Goal: Entertainment & Leisure: Consume media (video, audio)

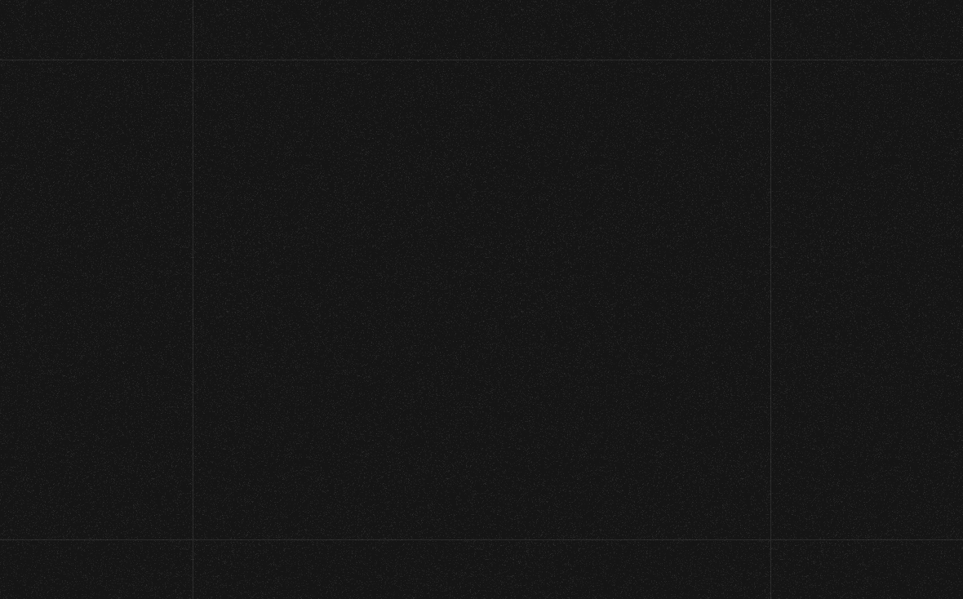
scroll to position [32, 0]
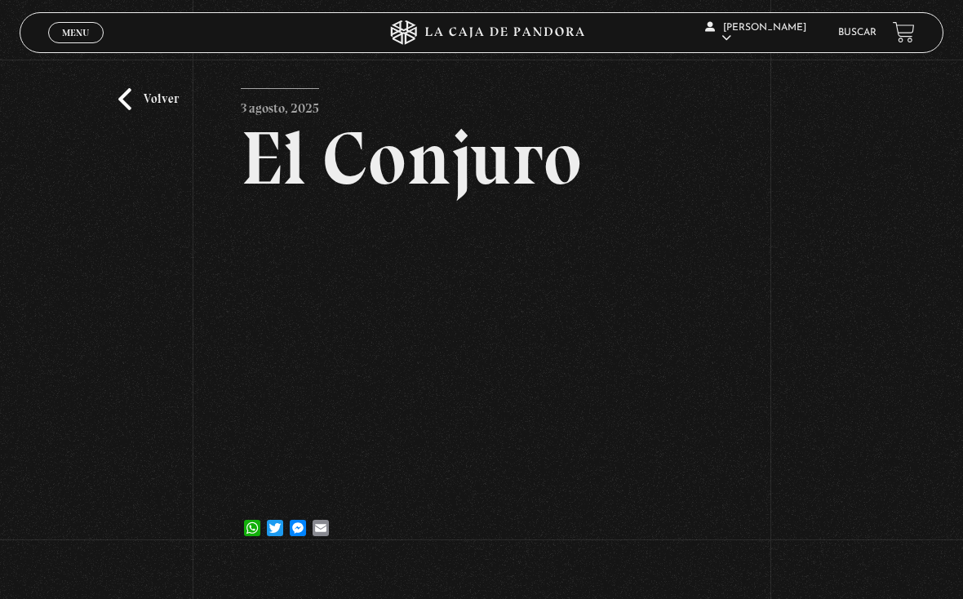
click at [77, 31] on span "Menu" at bounding box center [75, 33] width 27 height 10
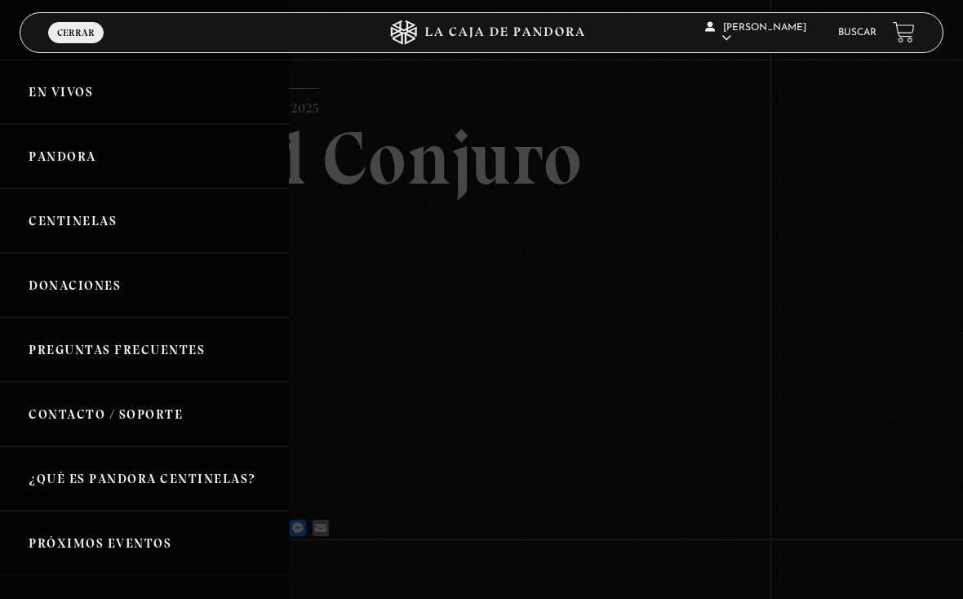
click at [157, 167] on link "Pandora" at bounding box center [144, 156] width 289 height 64
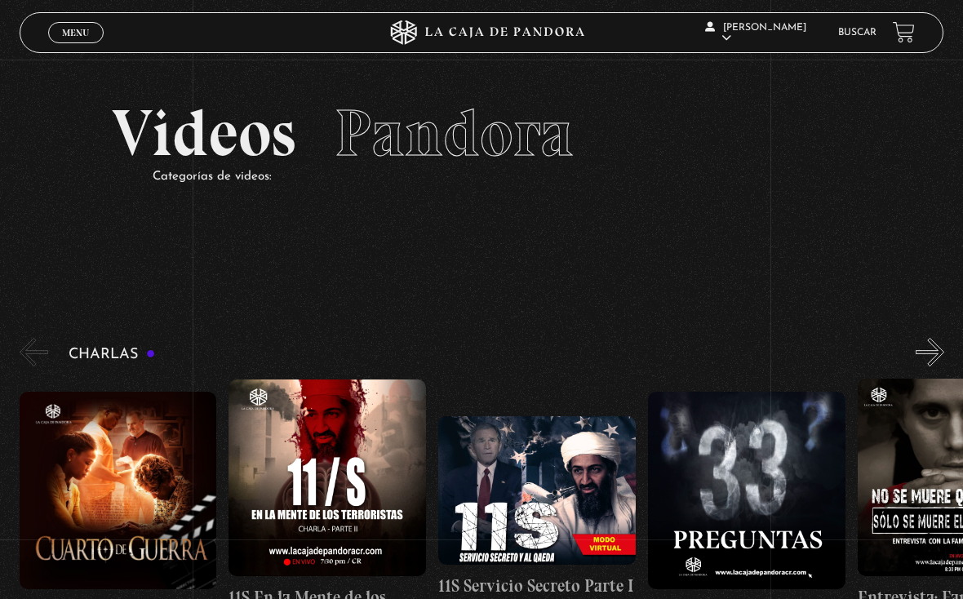
click at [76, 25] on link "Menu Cerrar" at bounding box center [75, 32] width 55 height 21
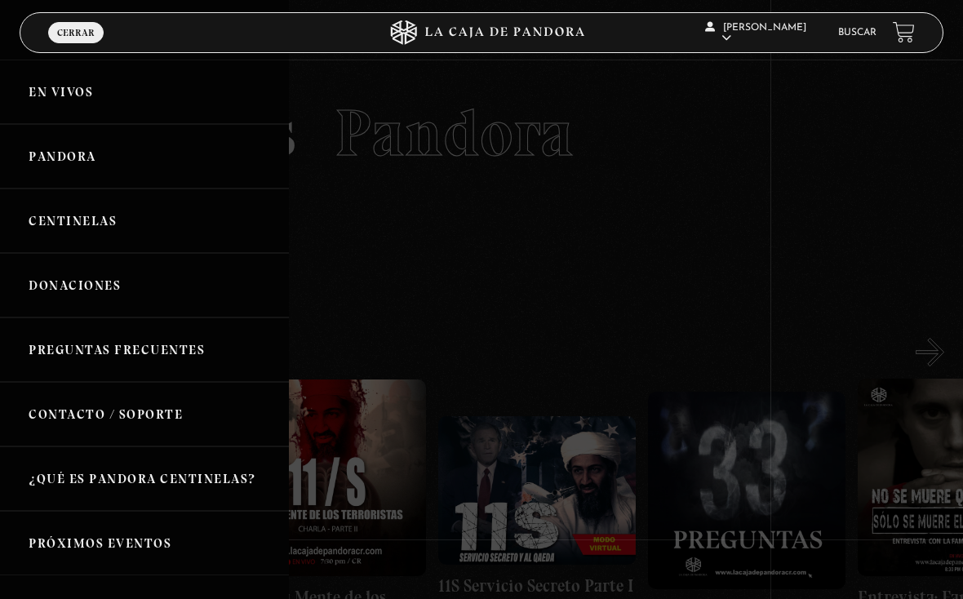
click at [146, 218] on link "Centinelas" at bounding box center [144, 220] width 289 height 64
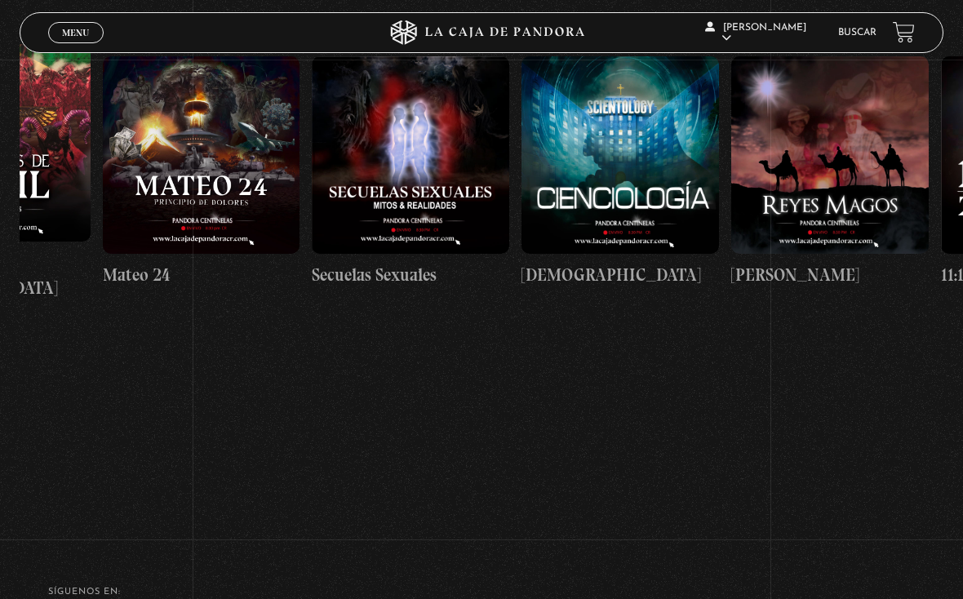
scroll to position [0, 9556]
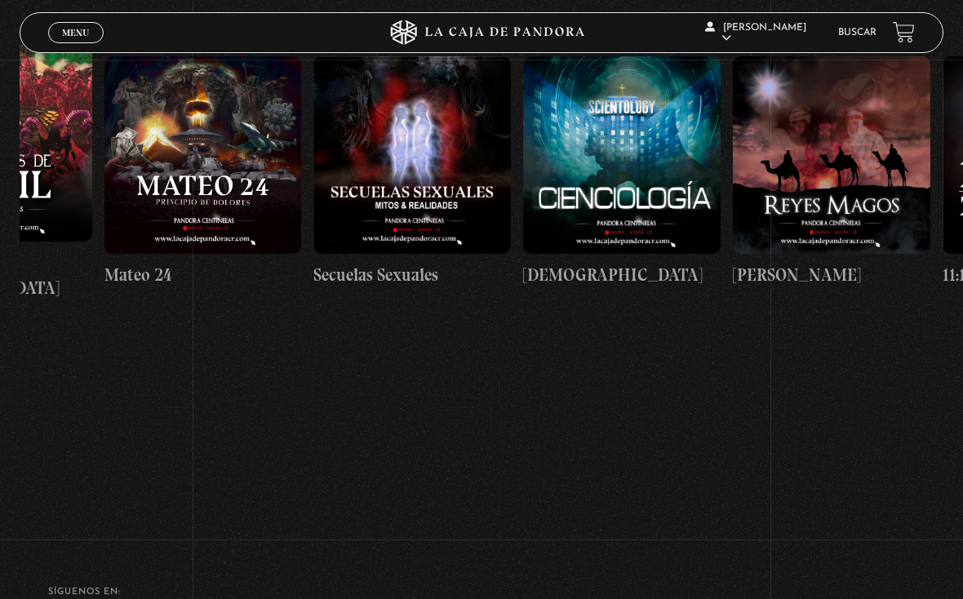
click at [438, 166] on figure at bounding box center [411, 154] width 197 height 197
